Goal: Task Accomplishment & Management: Use online tool/utility

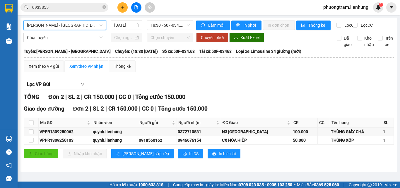
click at [231, 70] on div "Xem theo VP gửi Xem theo VP nhận Thống kê" at bounding box center [209, 66] width 370 height 12
click at [66, 26] on span "[PERSON_NAME] - [GEOGRAPHIC_DATA]" at bounding box center [64, 25] width 75 height 9
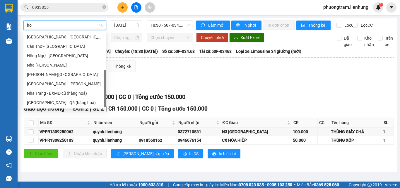
scroll to position [47, 0]
type input "hô"
click at [64, 83] on div "[GEOGRAPHIC_DATA] - [PERSON_NAME]" at bounding box center [64, 83] width 75 height 6
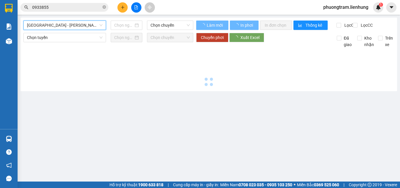
type input "[DATE]"
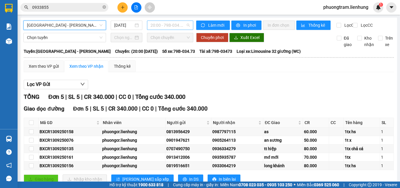
click at [158, 26] on span "20:00 - 79B-034.73" at bounding box center [169, 25] width 39 height 9
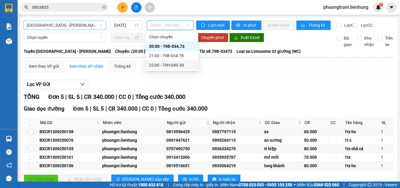
click at [162, 61] on div "22:00 - 79H-049.30" at bounding box center [171, 64] width 53 height 9
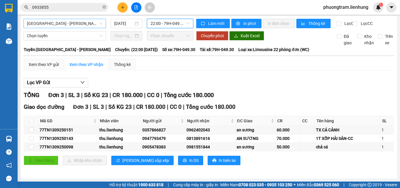
scroll to position [7, 0]
click at [246, 20] on span "In phơi" at bounding box center [249, 23] width 13 height 6
drag, startPoint x: 217, startPoint y: 77, endPoint x: 212, endPoint y: 70, distance: 8.5
click at [217, 77] on div "Lọc VP Gửi TỔNG Đơn 3 | SL 3 | Số KG 23 | CR 180.000 | CC 0 | Tổng cước 180.00…" at bounding box center [209, 123] width 370 height 97
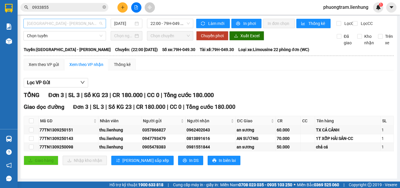
click at [80, 19] on span "[GEOGRAPHIC_DATA] - [PERSON_NAME]" at bounding box center [64, 23] width 75 height 9
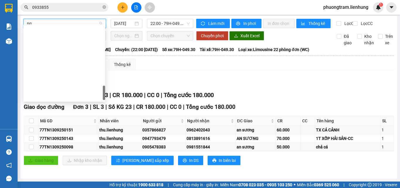
type input "ngã"
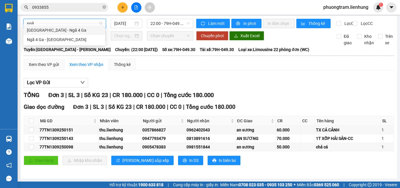
click at [59, 29] on div "[GEOGRAPHIC_DATA] - Ngã 4 Ga" at bounding box center [64, 30] width 75 height 6
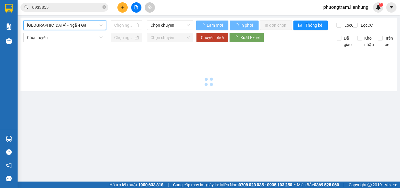
type input "[DATE]"
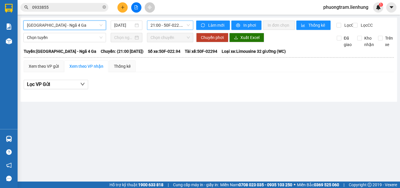
click at [156, 25] on span "21:00 - 50F-022.94" at bounding box center [169, 25] width 39 height 9
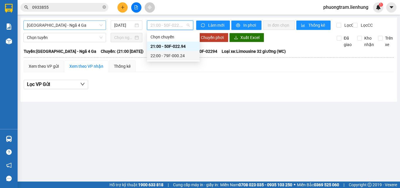
click at [166, 56] on div "22:00 - 79F-000.24" at bounding box center [173, 55] width 46 height 6
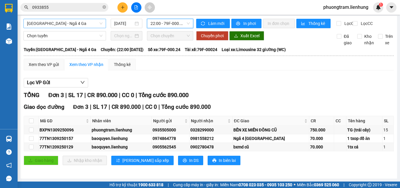
scroll to position [7, 0]
click at [244, 20] on span "In phơi" at bounding box center [249, 23] width 13 height 6
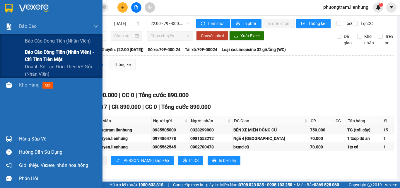
click at [56, 59] on span "Báo cáo dòng tiền (nhân viên) - chỉ tính tiền mặt" at bounding box center [61, 55] width 73 height 15
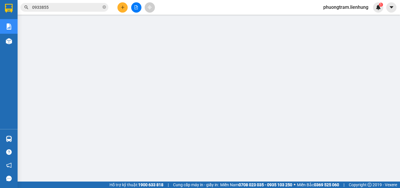
click at [365, 7] on span "phuongtram.lienhung" at bounding box center [345, 7] width 54 height 7
click at [338, 17] on span "Đăng xuất" at bounding box center [347, 18] width 43 height 6
